Goal: Find specific page/section: Find specific page/section

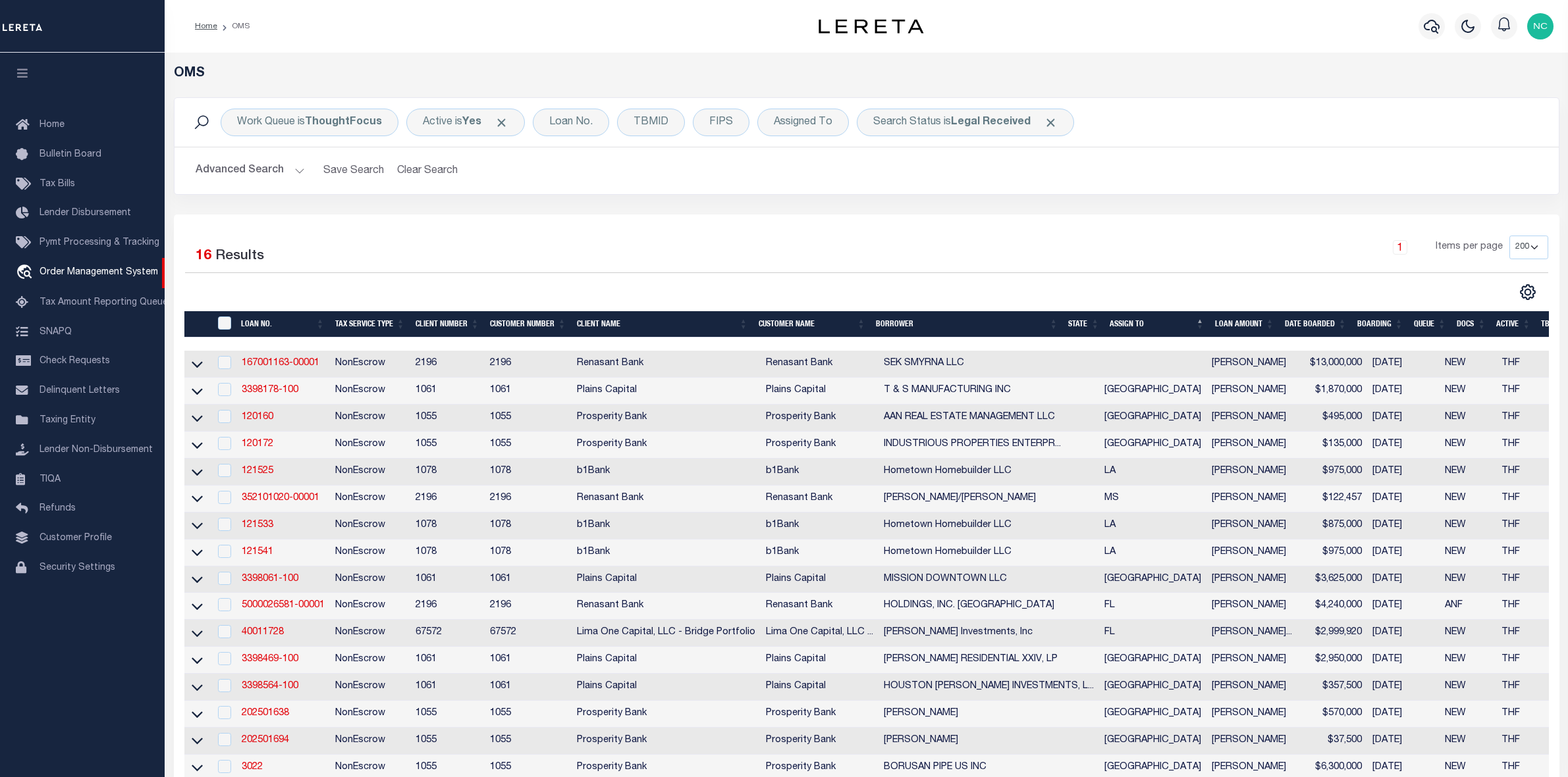
select select "200"
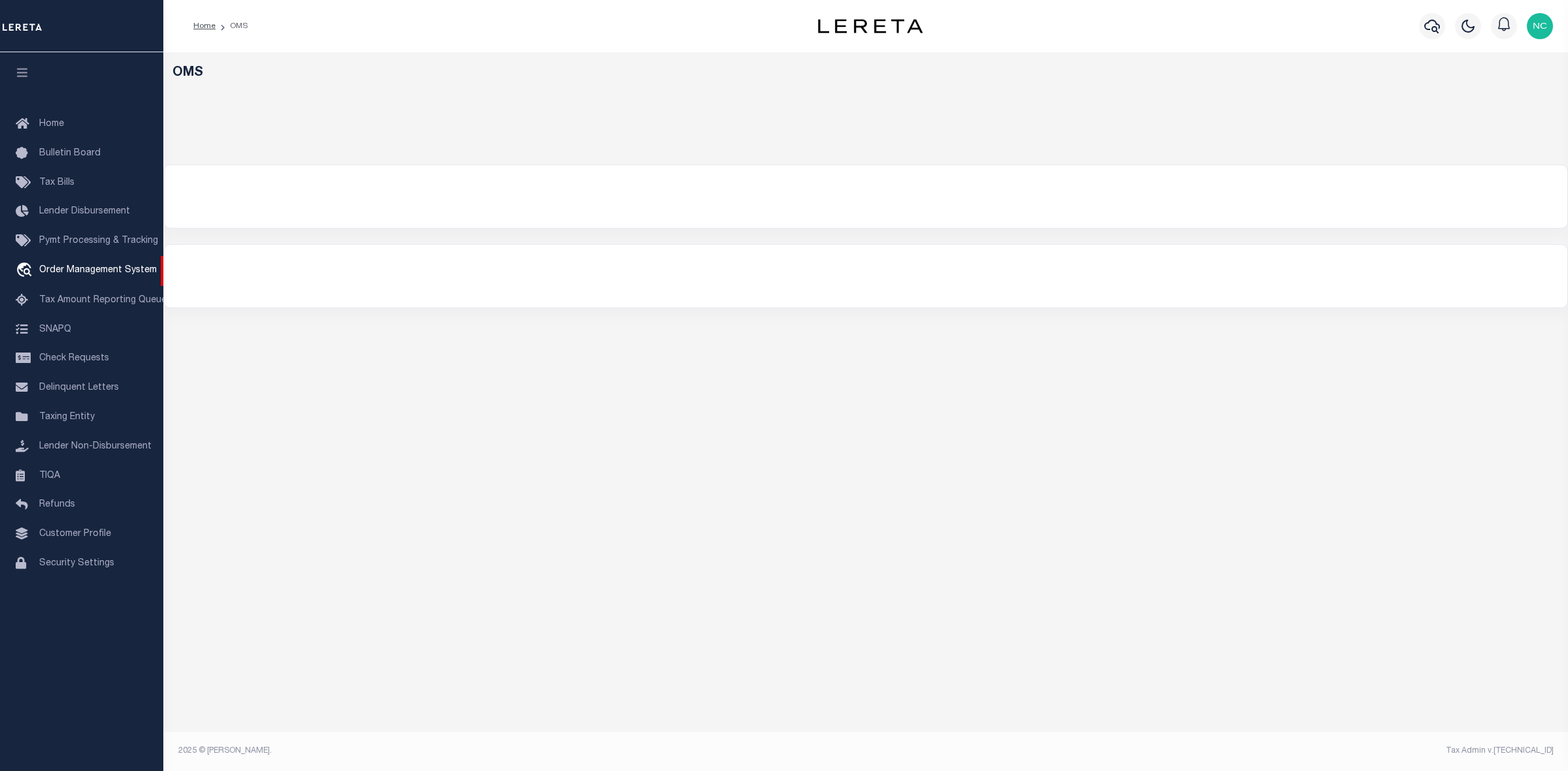
select select "200"
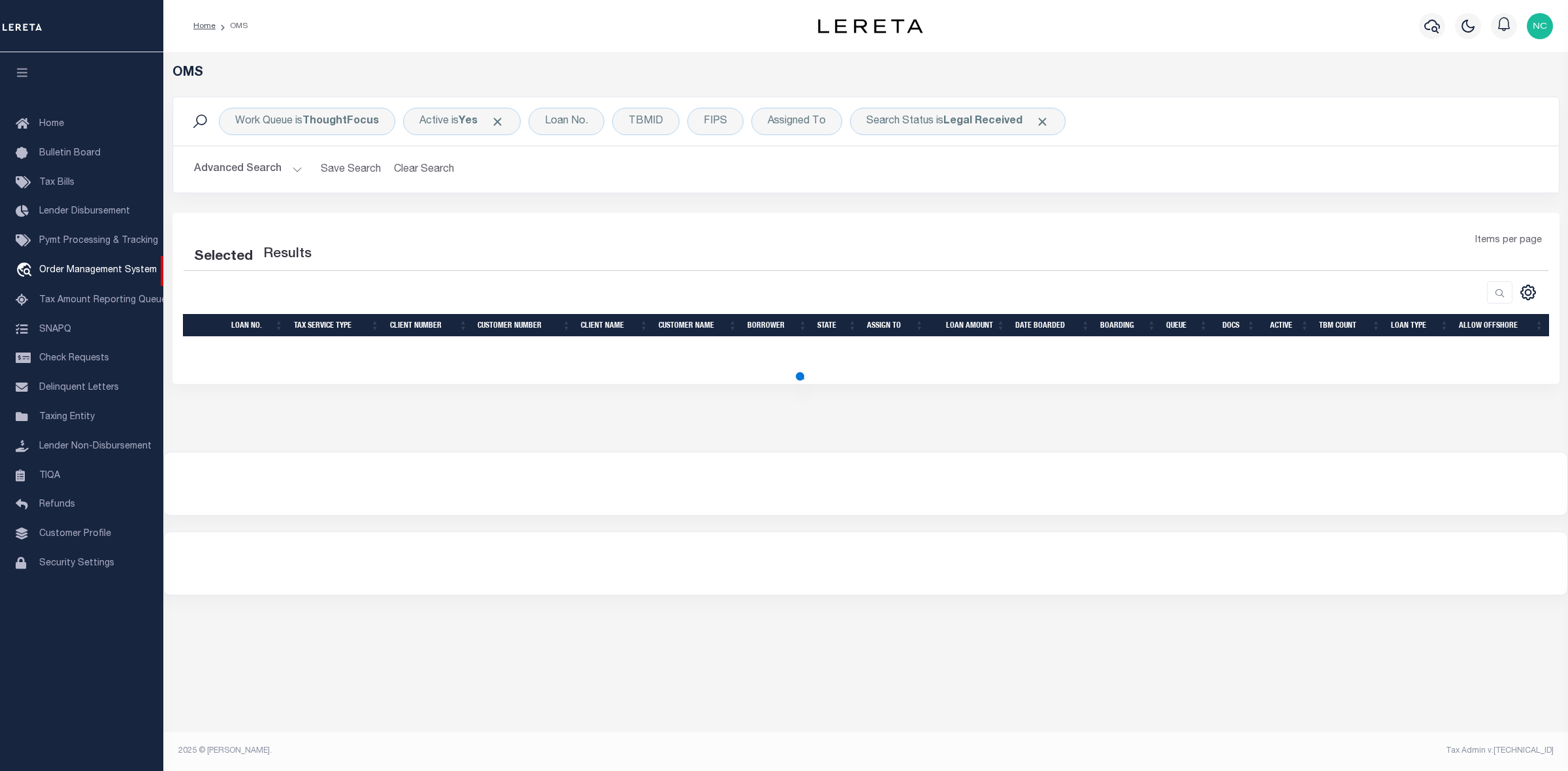
select select "200"
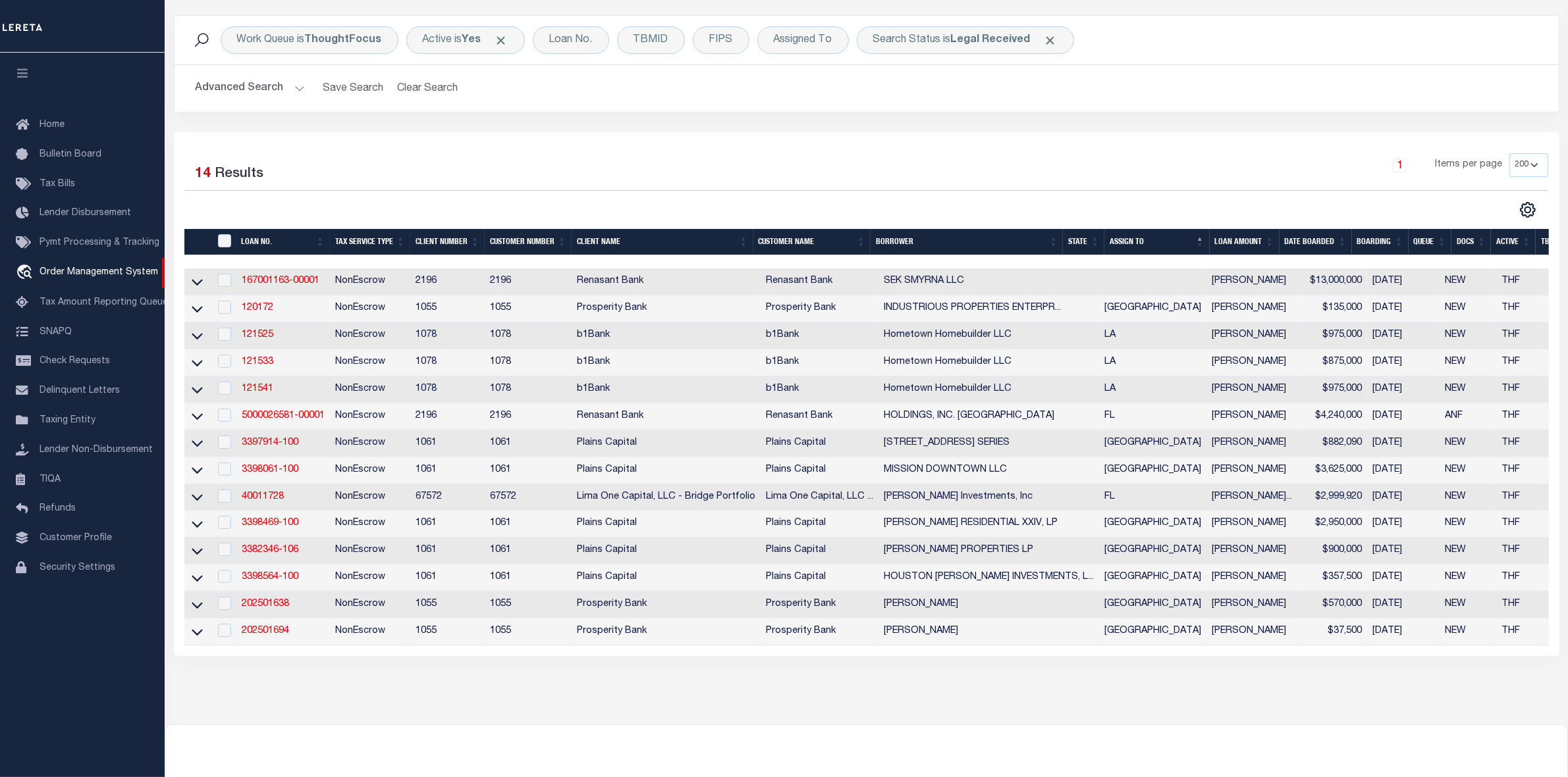
scroll to position [165, 0]
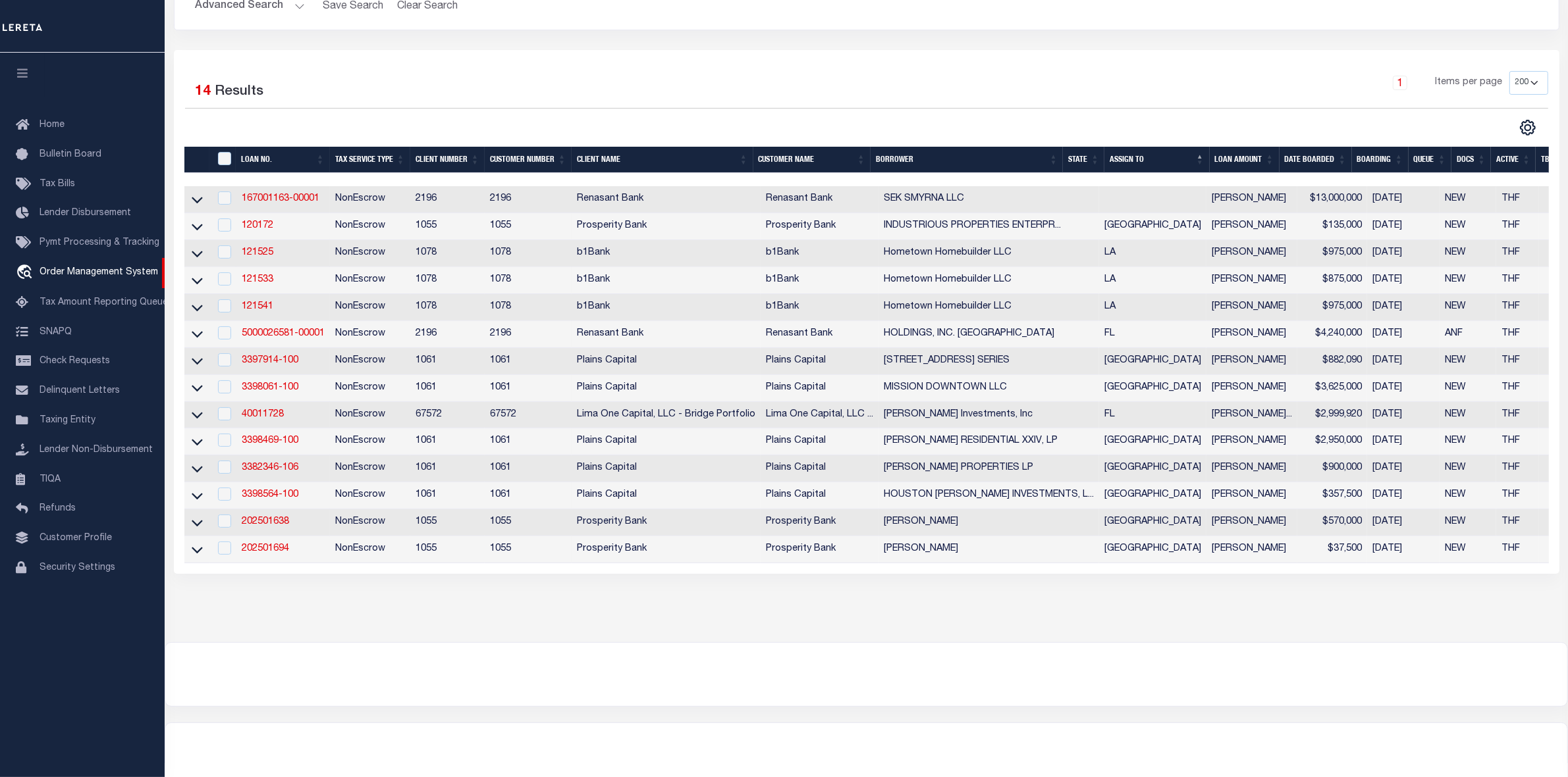
click at [1208, 642] on div "OMS Work Queue is ThoughtFocus Active is Yes Loan No. TBMID FIPS Assigned To Se…" at bounding box center [866, 265] width 1403 height 754
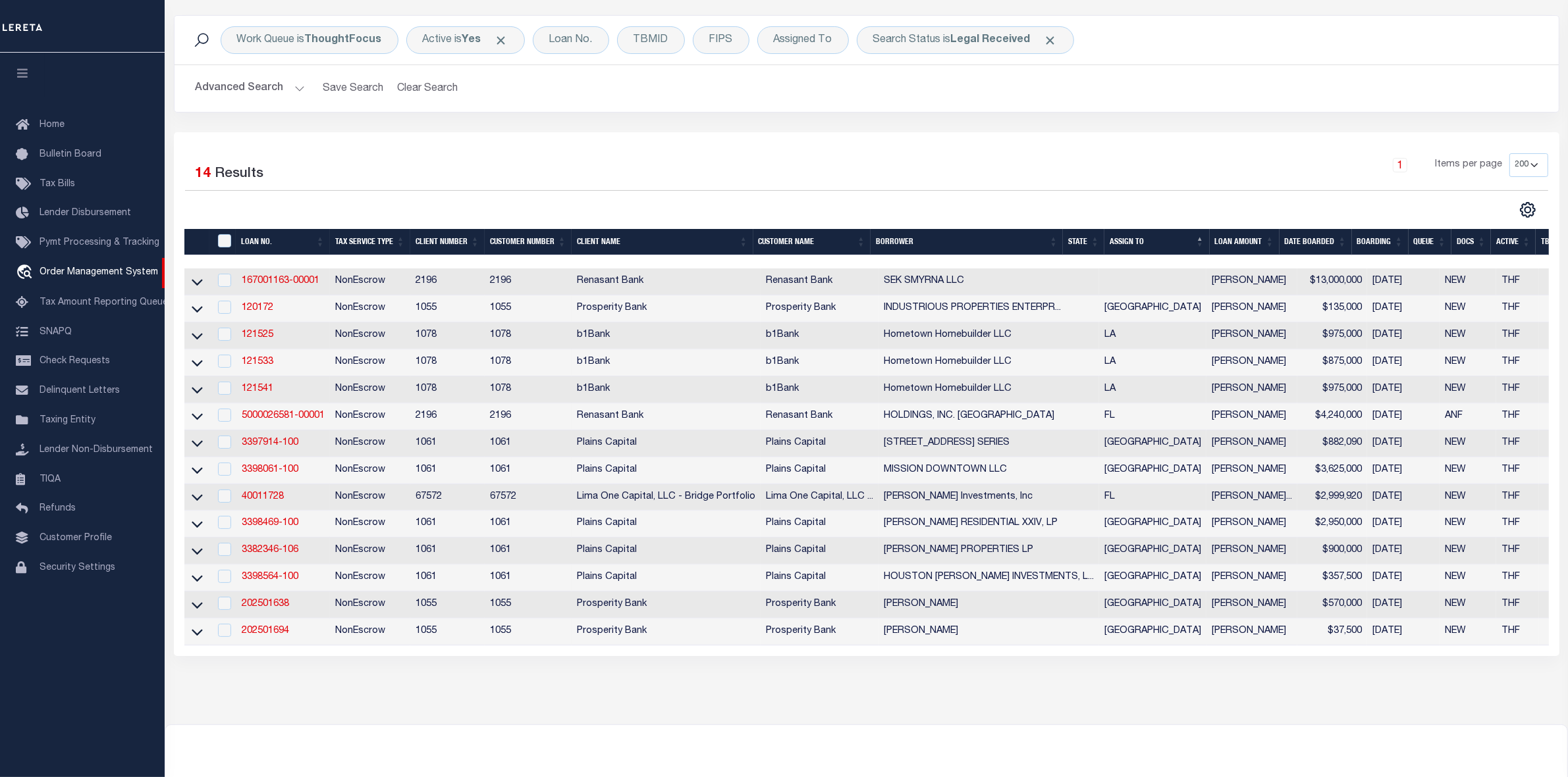
click at [1058, 685] on div "OMS Work Queue is ThoughtFocus Active is Yes Loan No. TBMID FIPS Assigned To Se…" at bounding box center [866, 334] width 1395 height 702
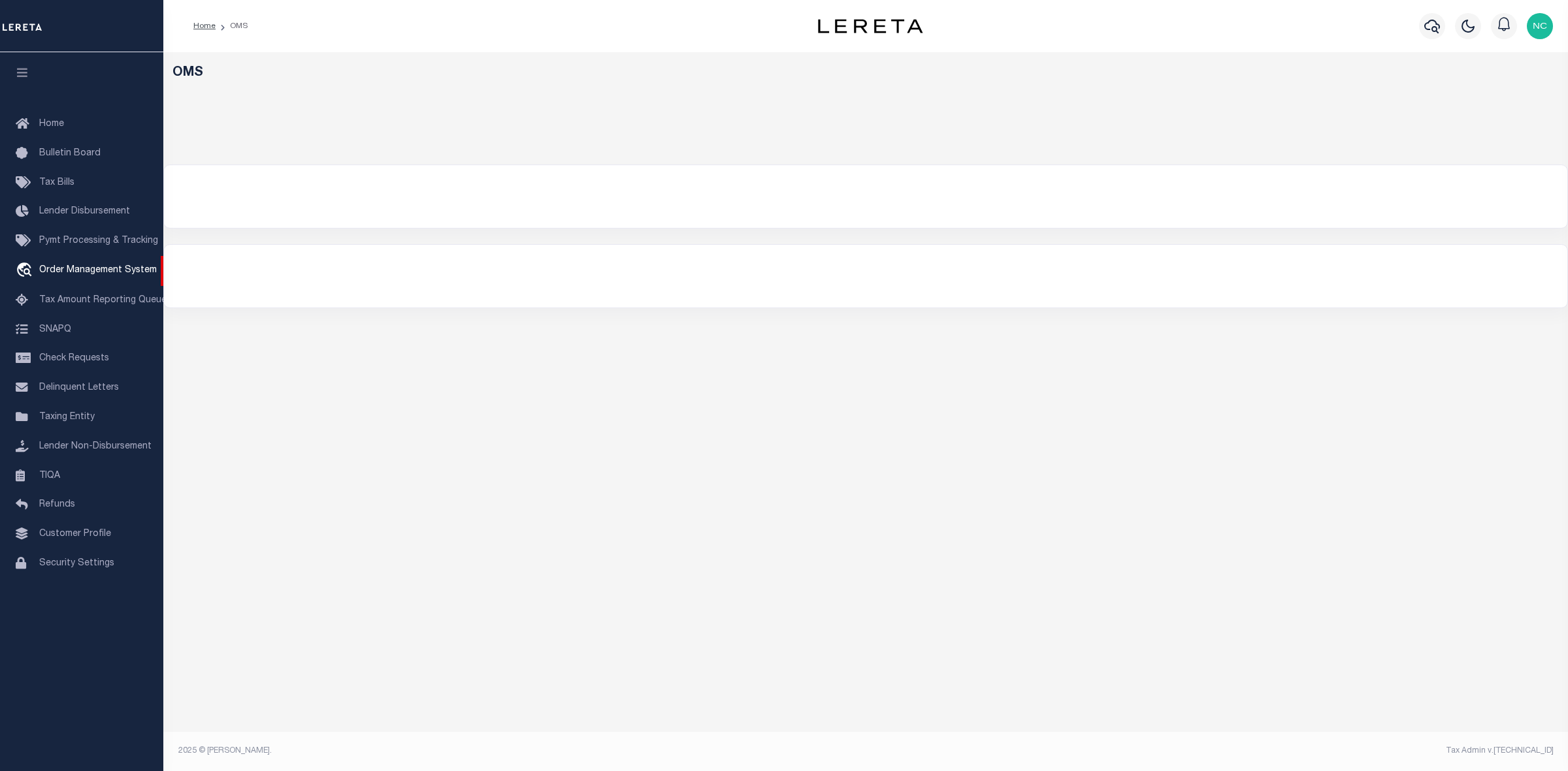
select select "200"
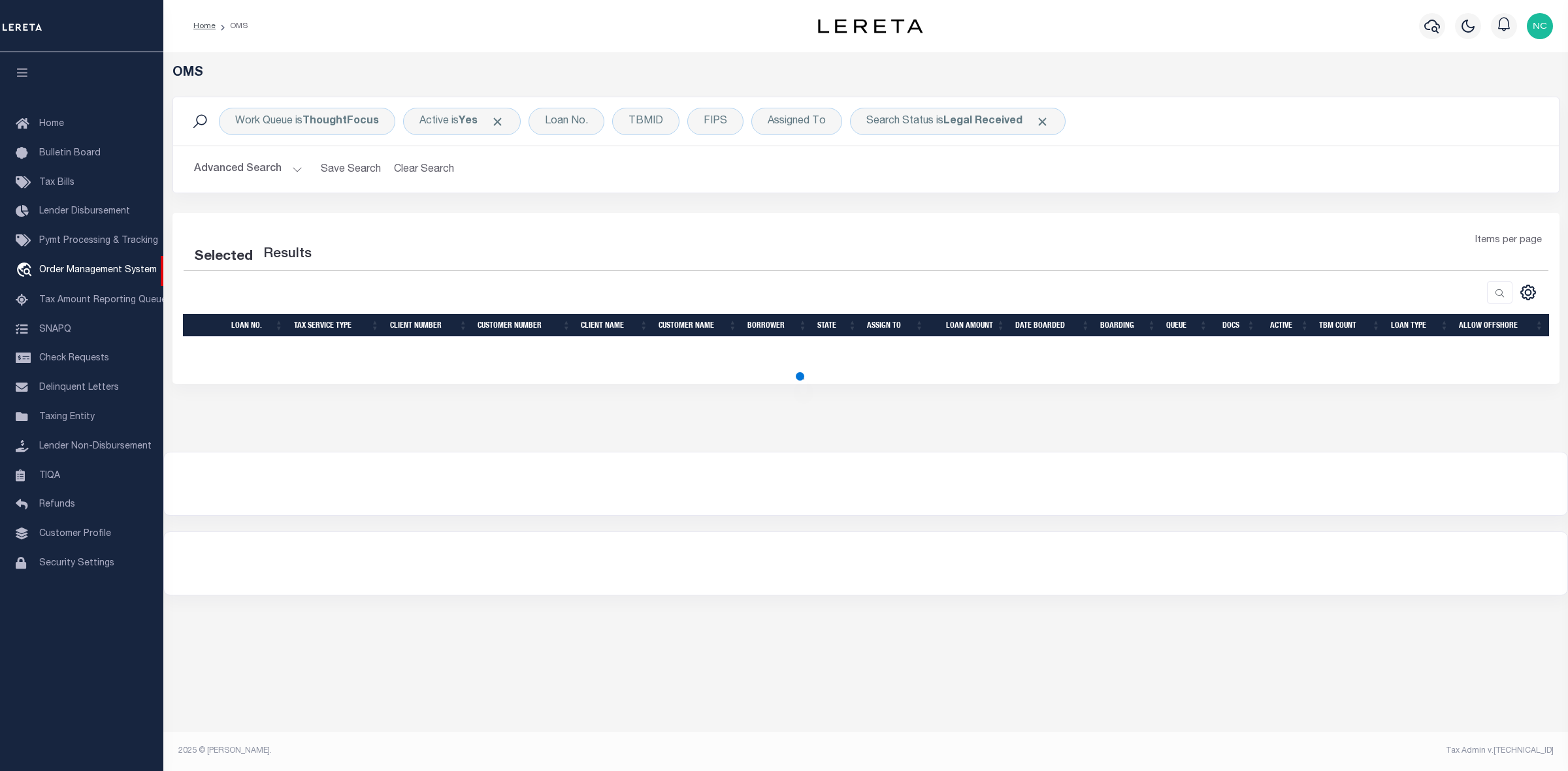
select select "200"
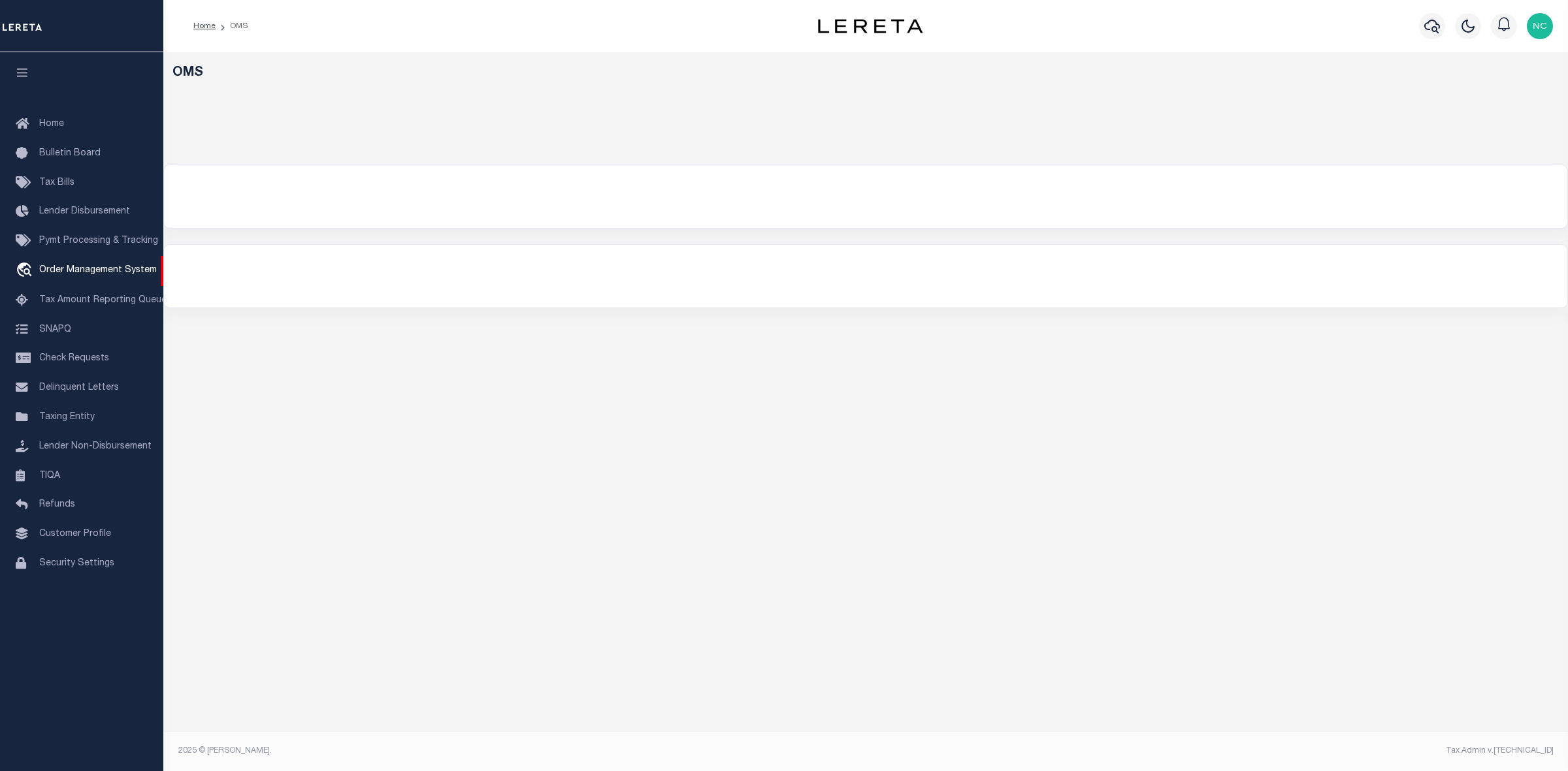
select select "200"
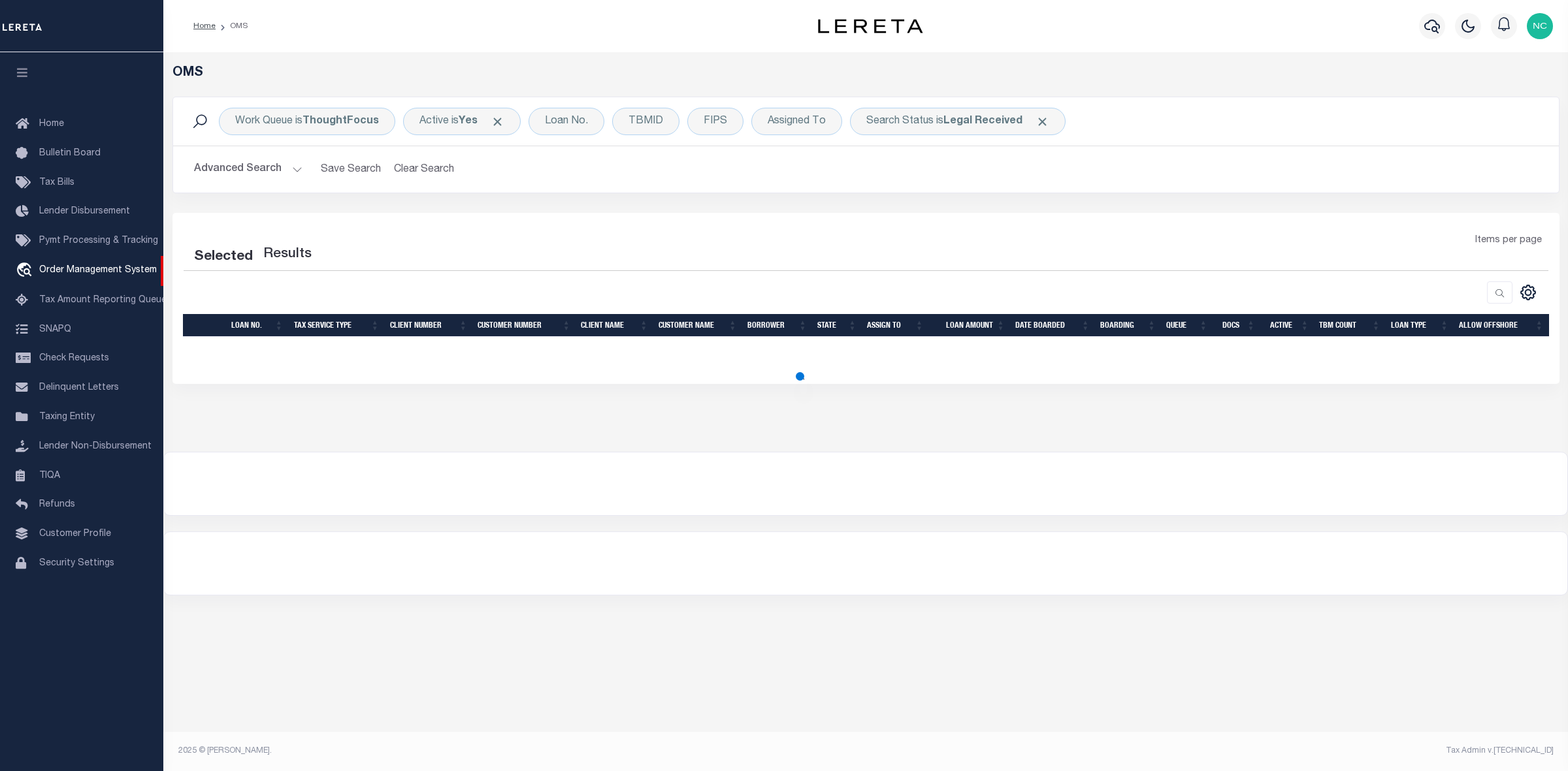
select select "200"
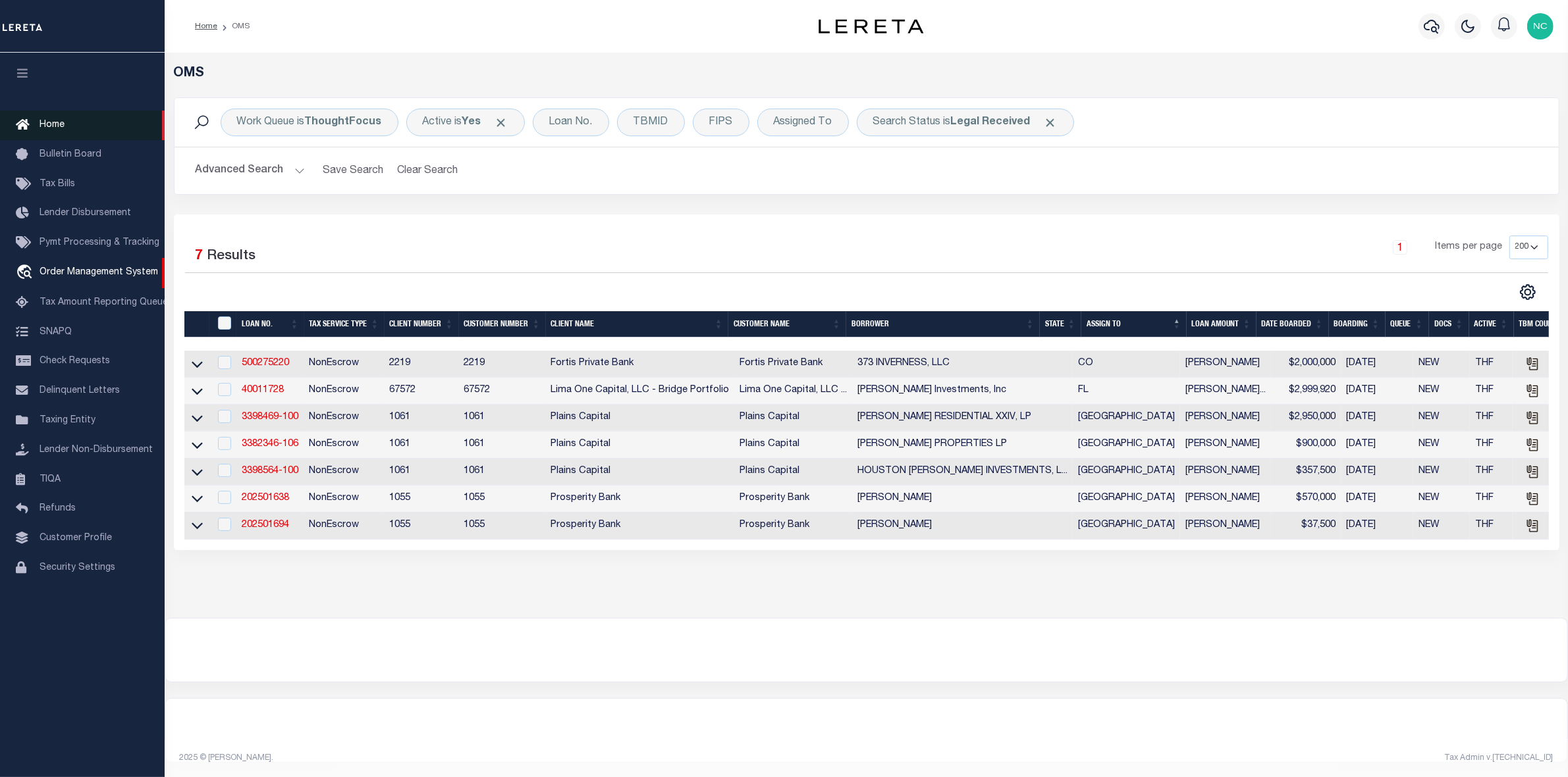
click at [87, 127] on link "Home" at bounding box center [82, 126] width 165 height 30
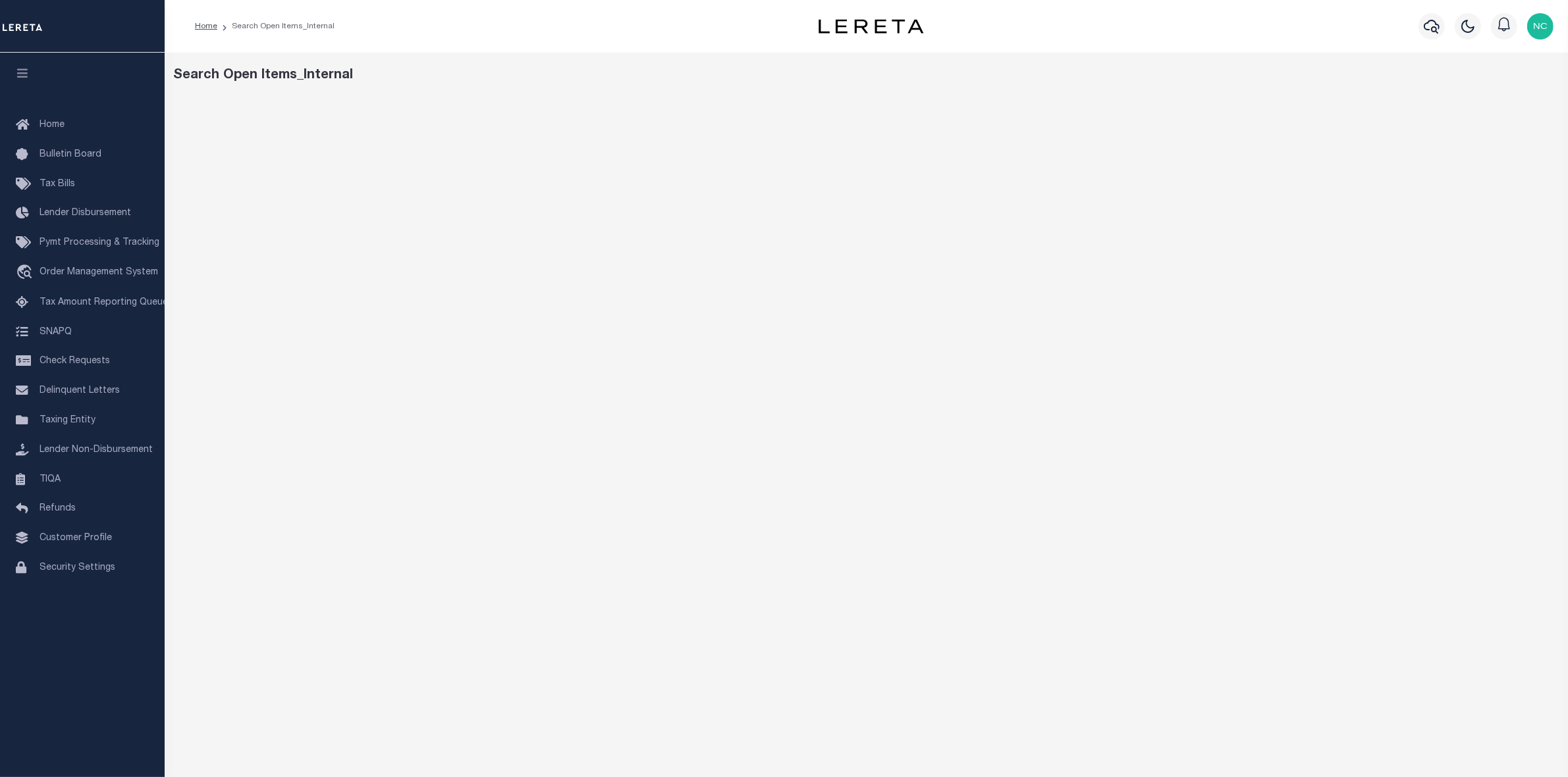
scroll to position [47, 0]
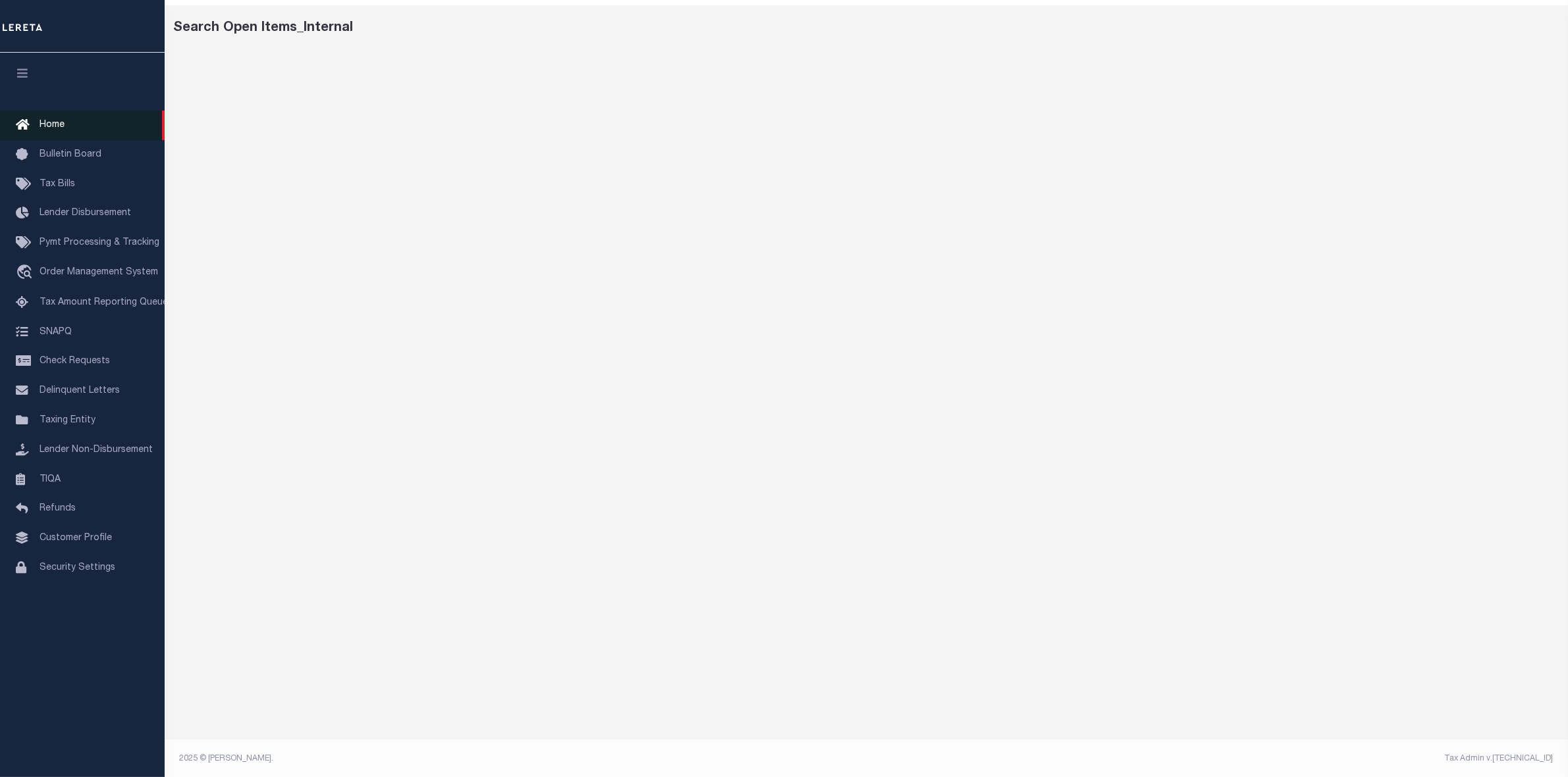
click at [60, 129] on span "Home" at bounding box center [52, 125] width 25 height 9
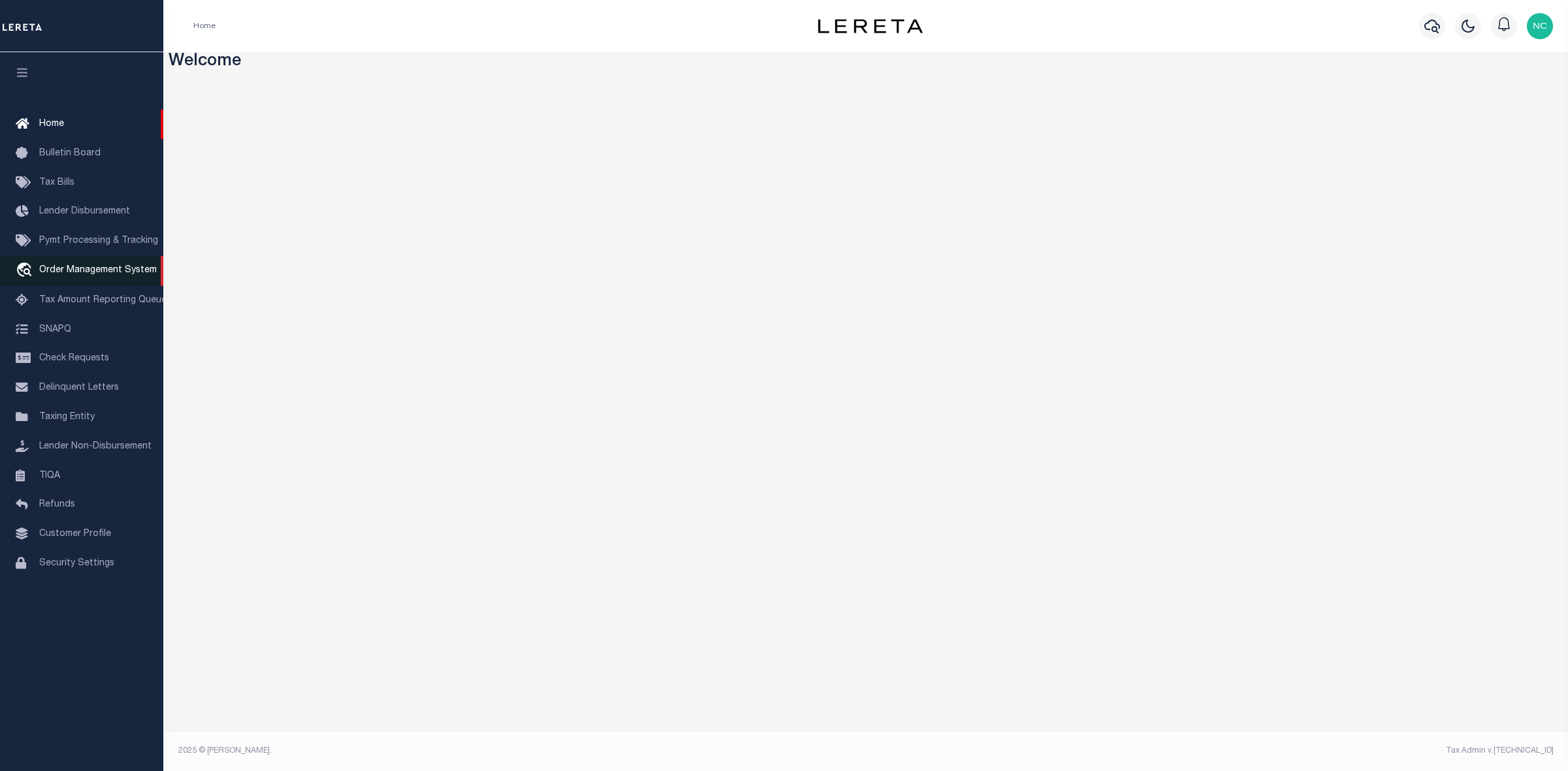
click at [124, 273] on span "Order Management System" at bounding box center [98, 270] width 117 height 9
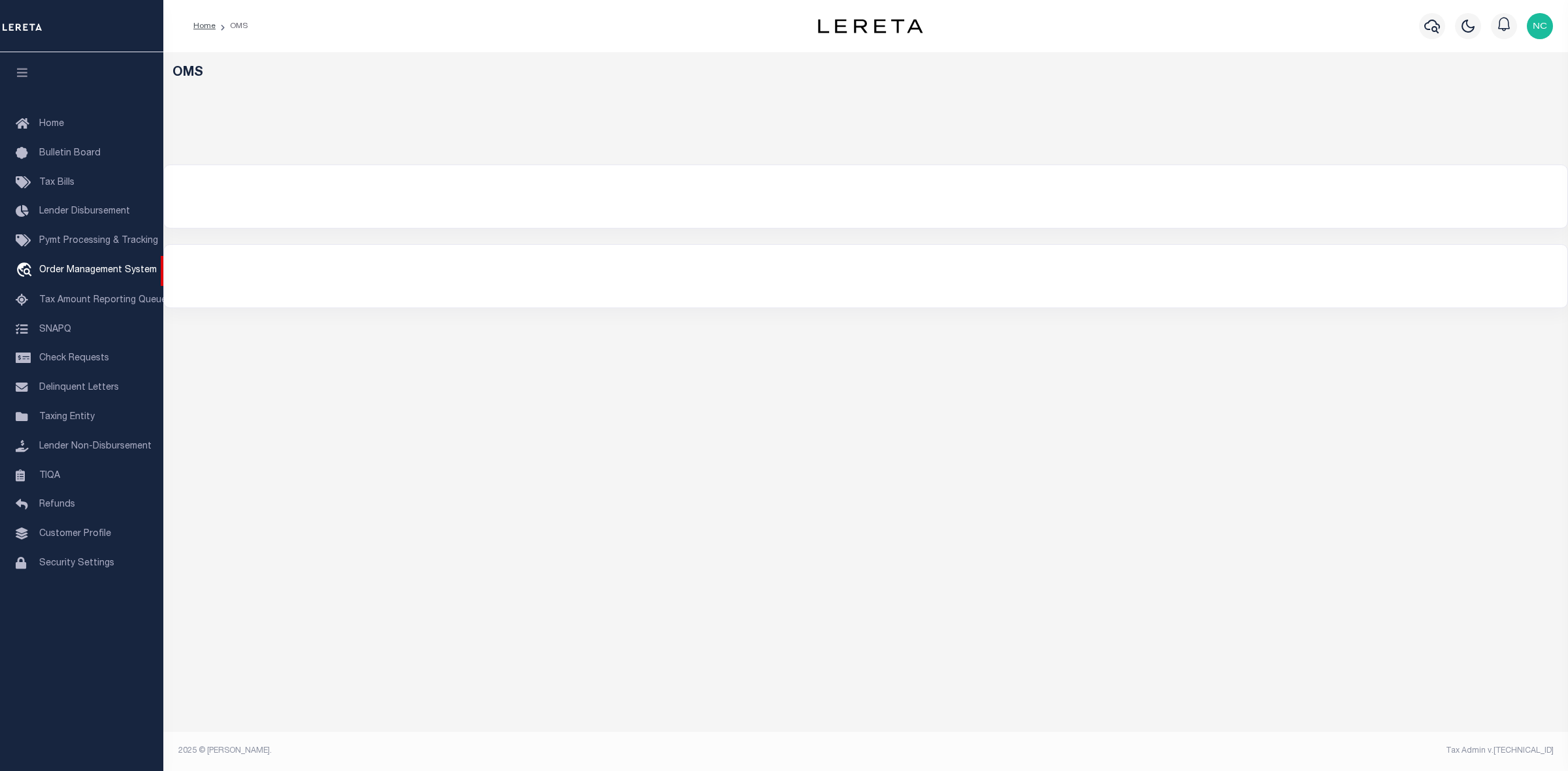
select select "200"
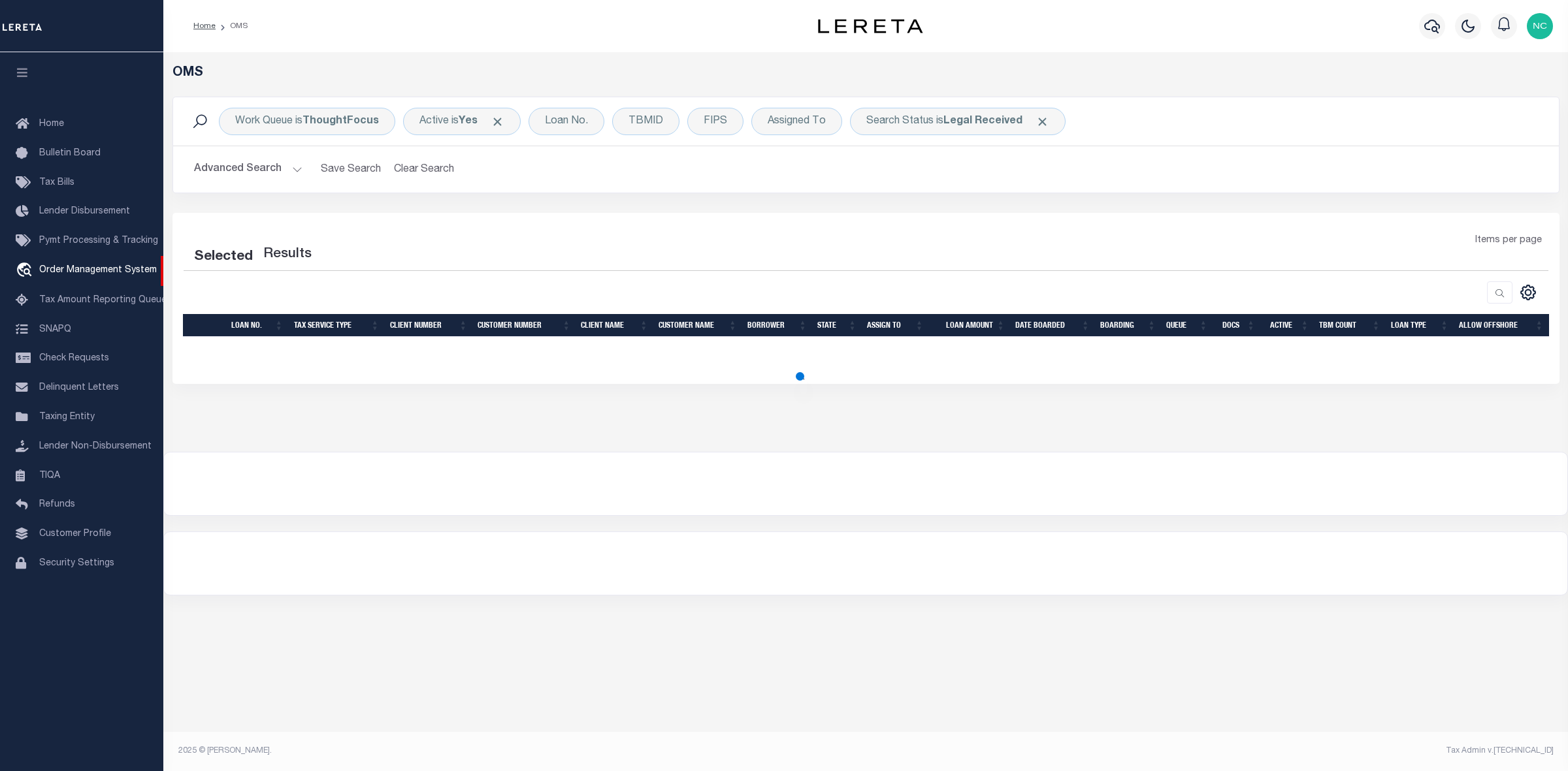
select select "200"
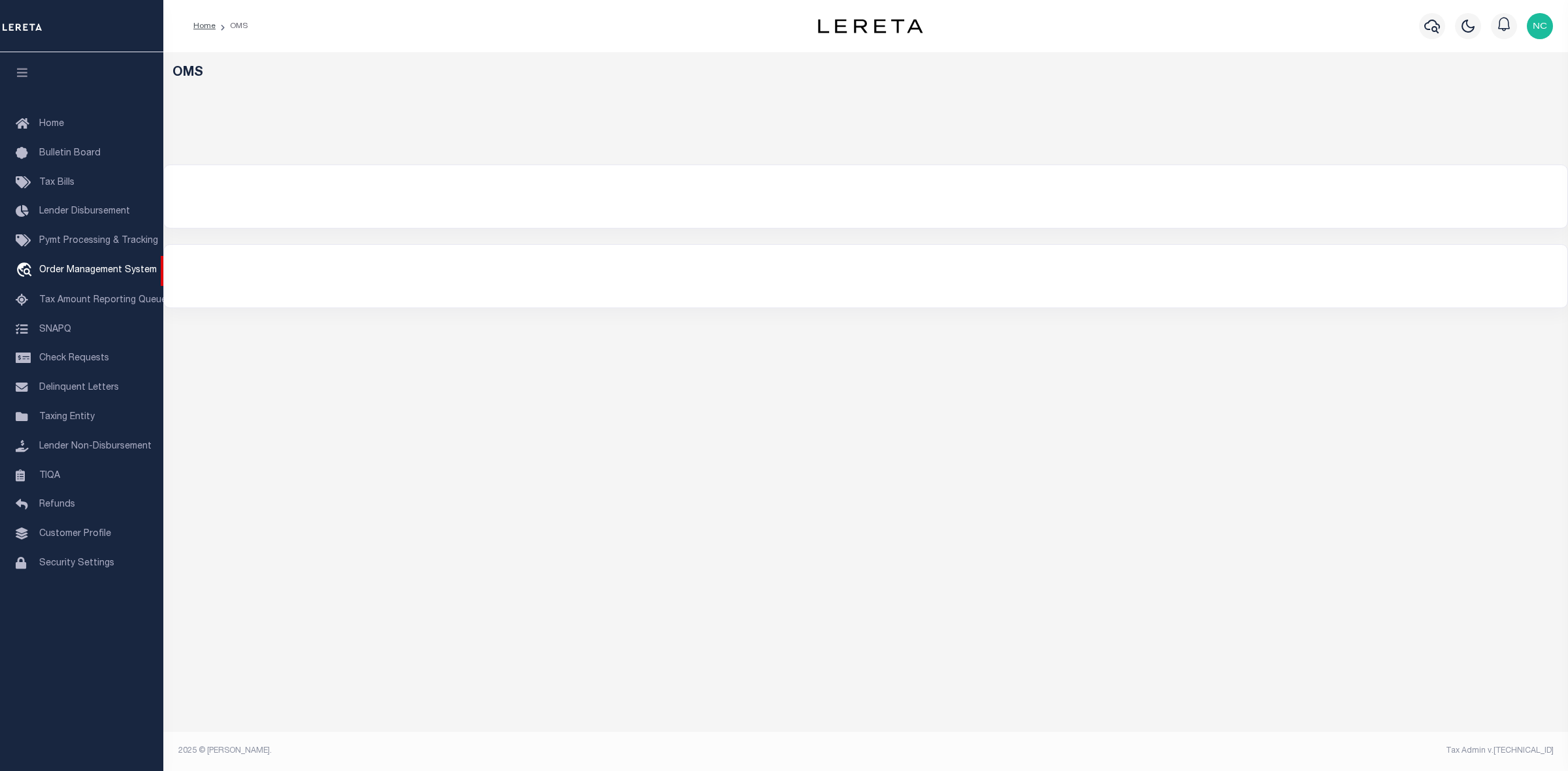
select select "200"
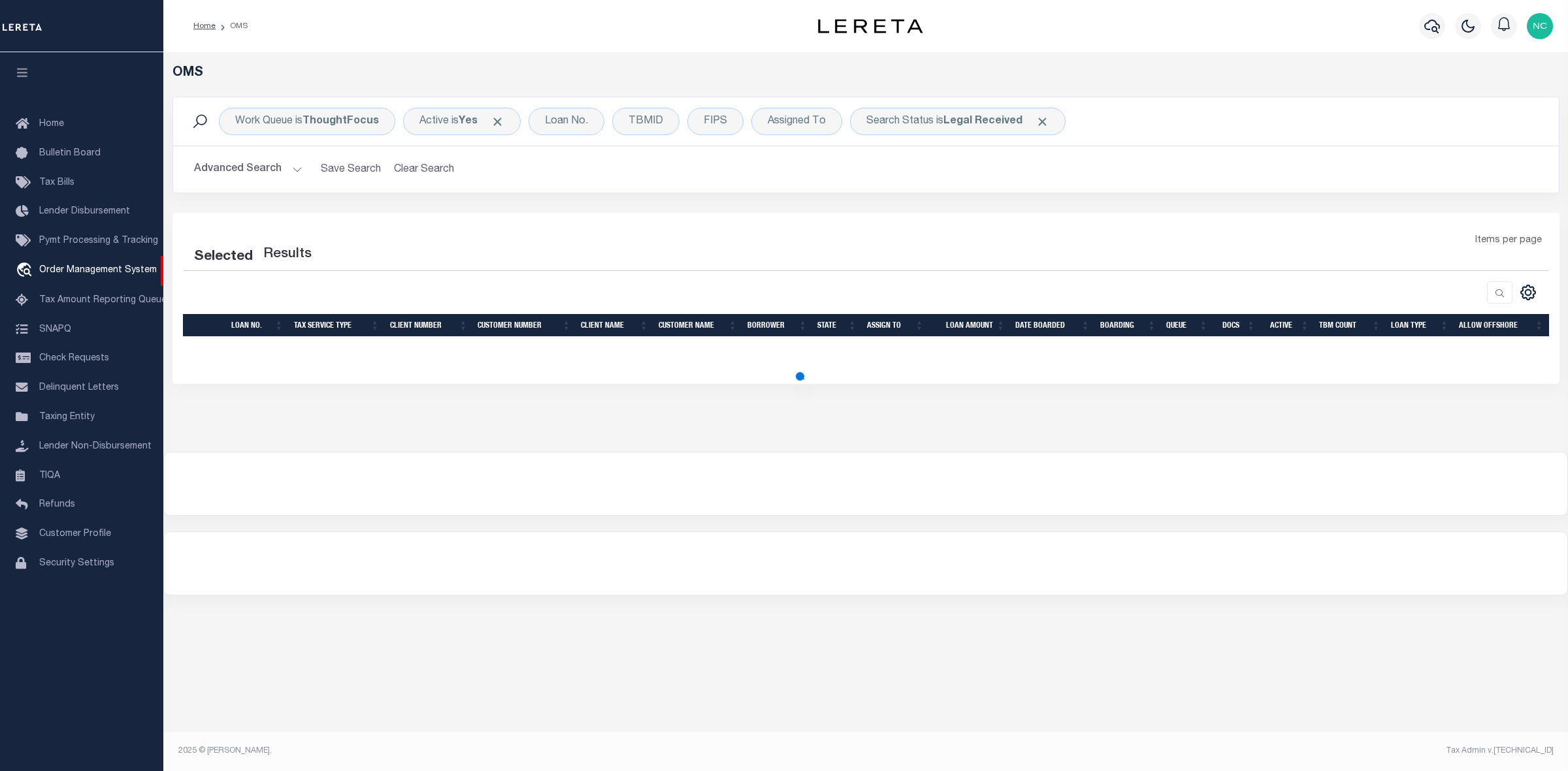
select select "200"
